Goal: Task Accomplishment & Management: Complete application form

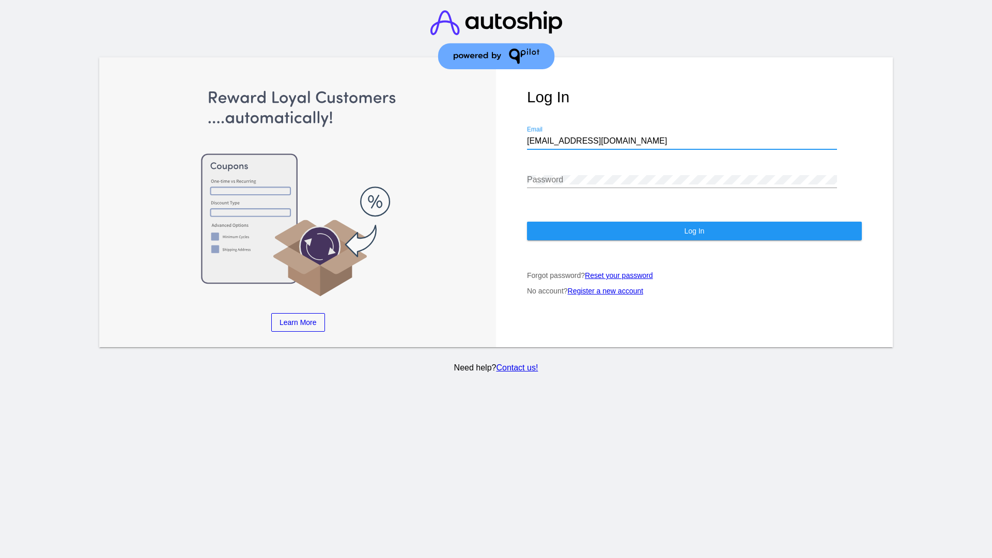
type input "[EMAIL_ADDRESS][DOMAIN_NAME]"
click at [694, 231] on span "Log In" at bounding box center [694, 231] width 20 height 8
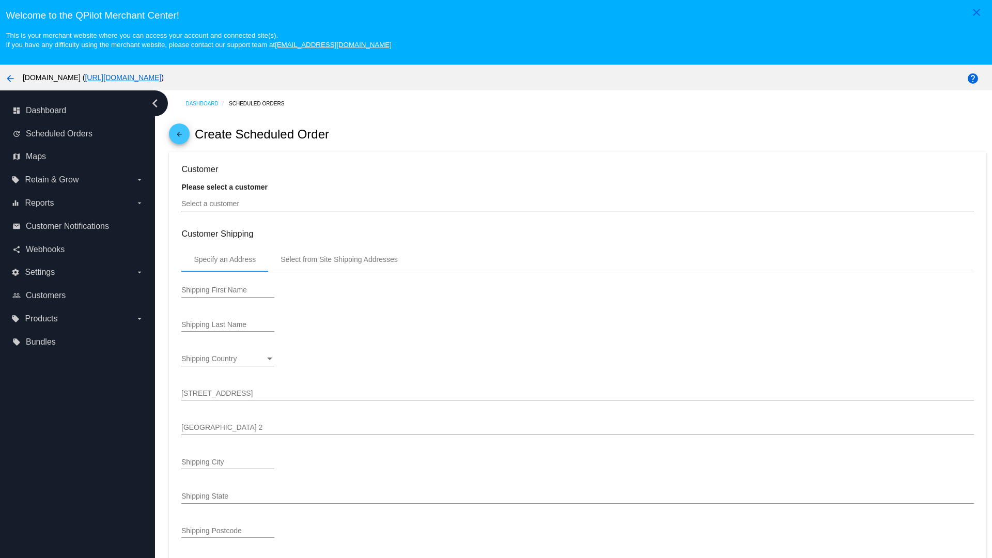
click at [577, 204] on input "Select a customer" at bounding box center [577, 204] width 792 height 8
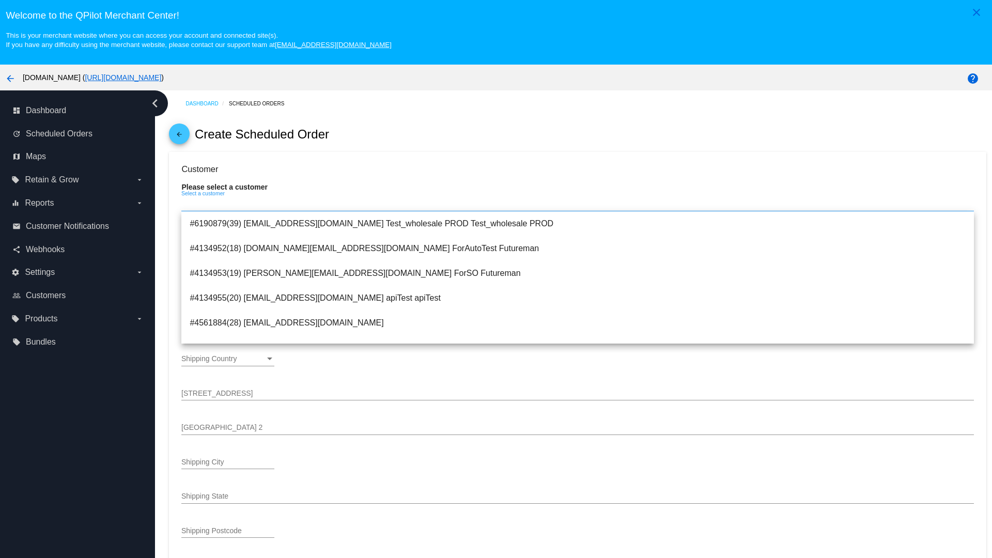
scroll to position [368, 0]
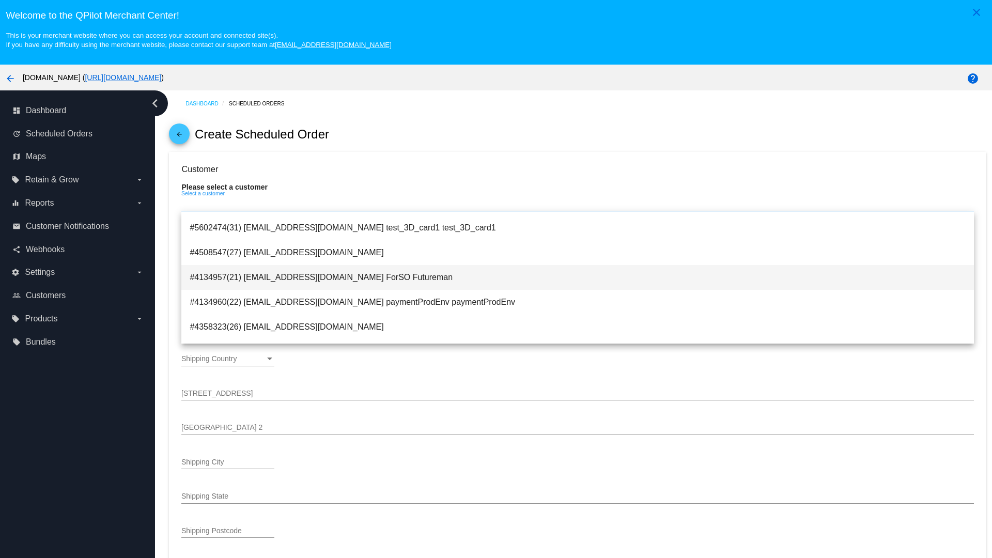
click at [577, 277] on span "#4134957(21) [EMAIL_ADDRESS][DOMAIN_NAME] ForSO Futureman" at bounding box center [577, 277] width 775 height 25
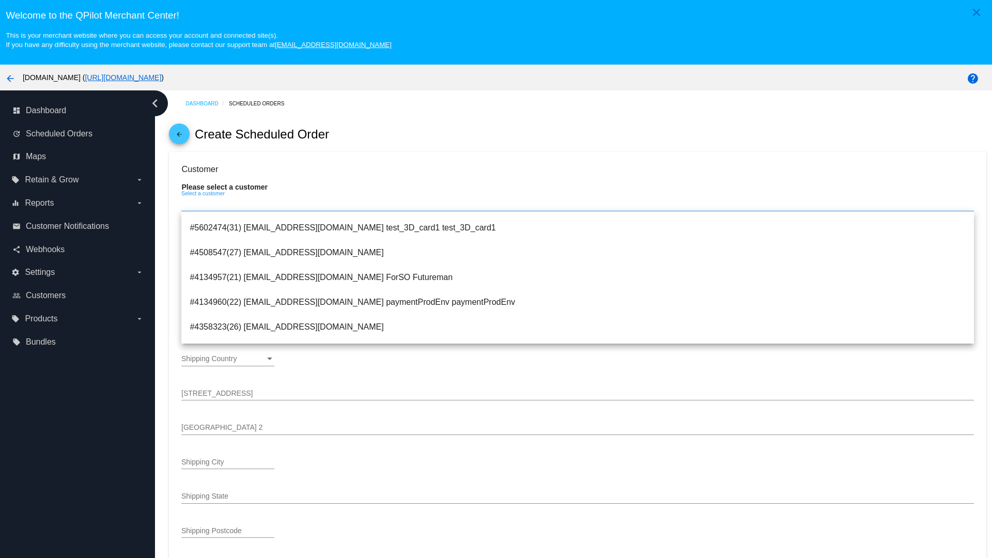
type input "ForSO"
type input "Futureman"
type input "[STREET_ADDRESS]"
type input "[GEOGRAPHIC_DATA][PERSON_NAME]"
type input "95131"
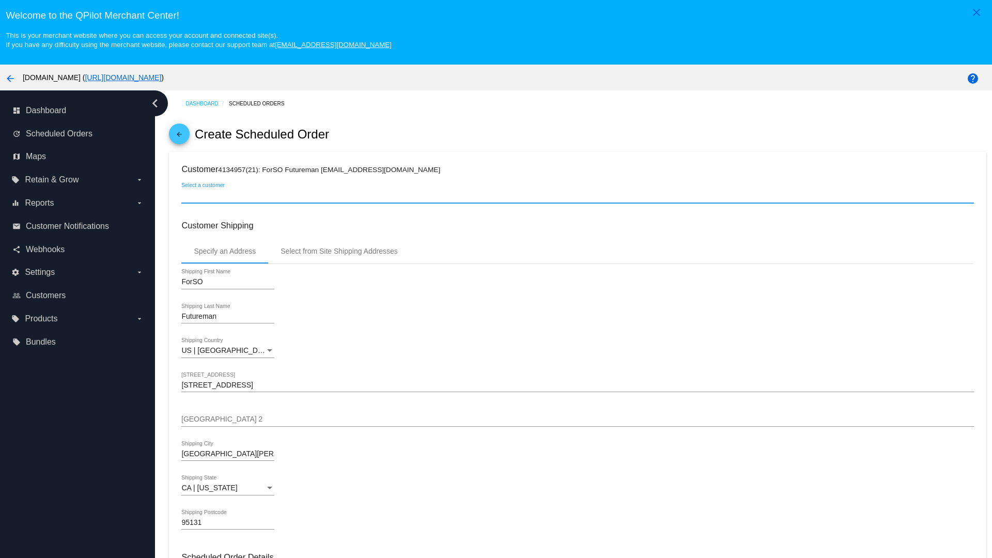
scroll to position [366, 0]
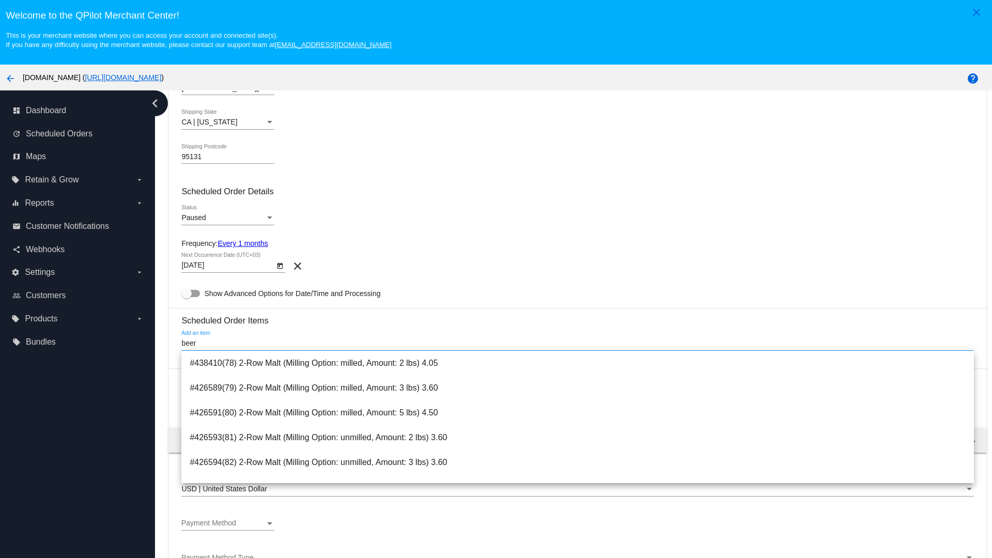
type input "beer"
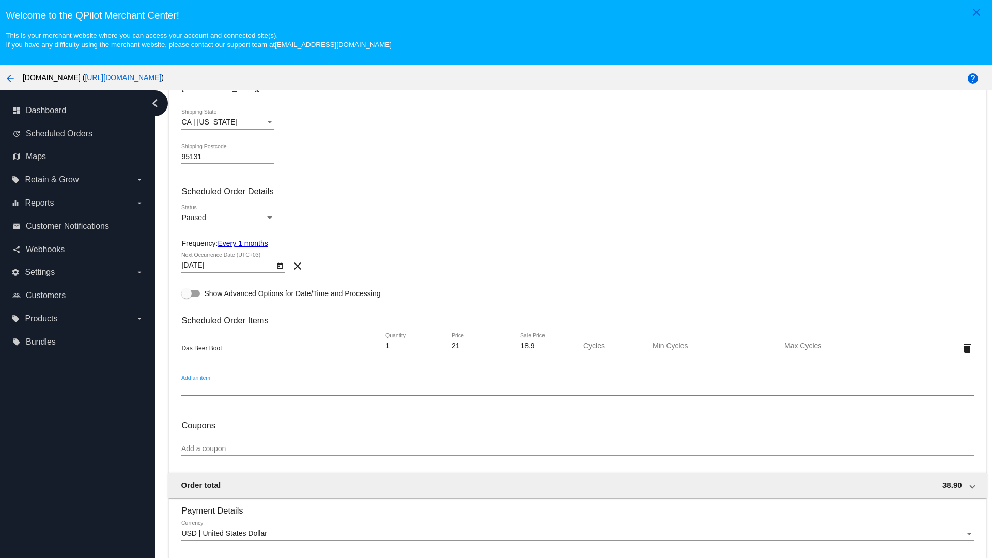
scroll to position [65, 0]
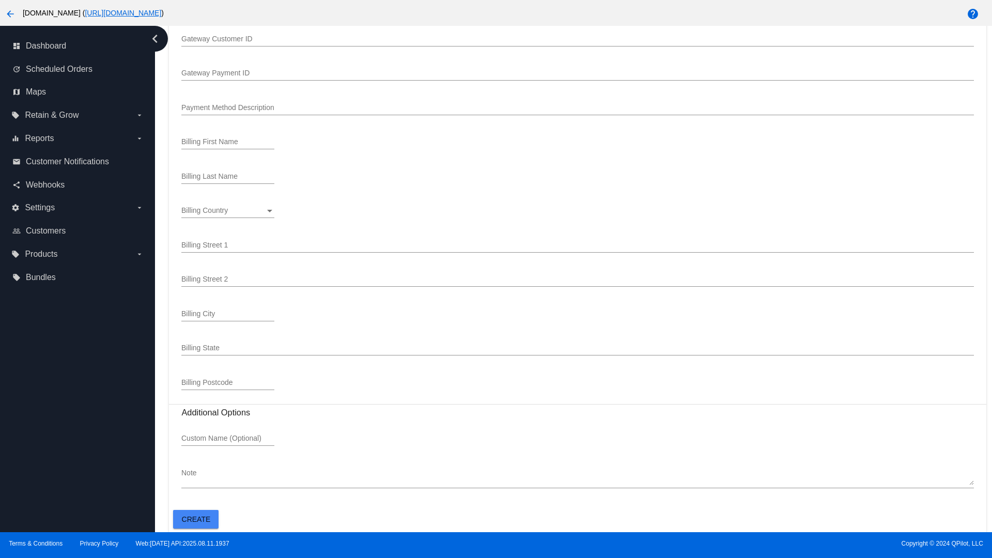
click at [196, 519] on span "Create" at bounding box center [196, 519] width 29 height 8
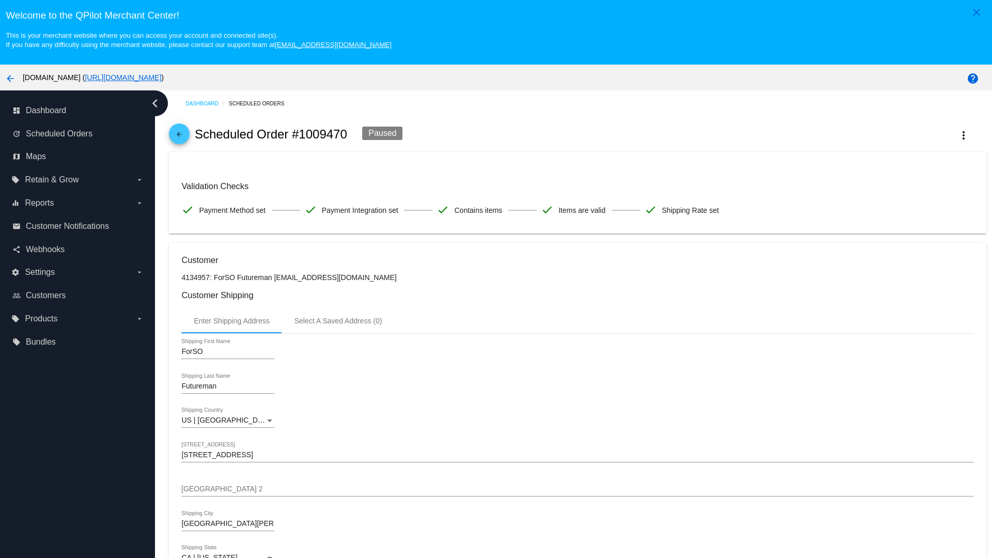
checkbox input "true"
